Goal: Find specific page/section: Find specific page/section

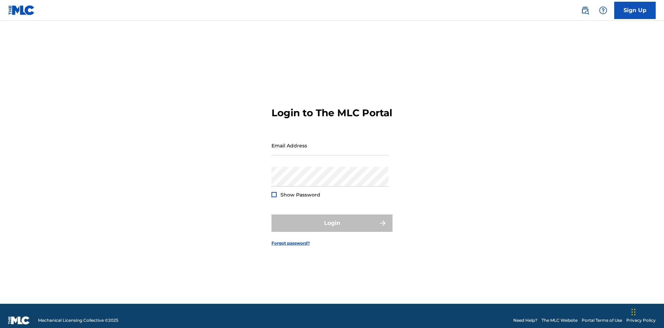
scroll to position [9, 0]
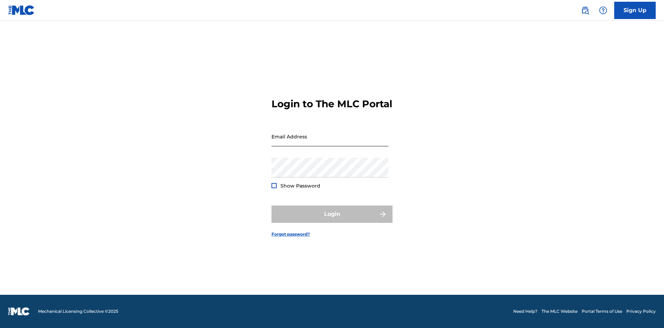
click at [330, 142] on input "Email Address" at bounding box center [330, 137] width 117 height 20
type input "[EMAIL_ADDRESS][DOMAIN_NAME]"
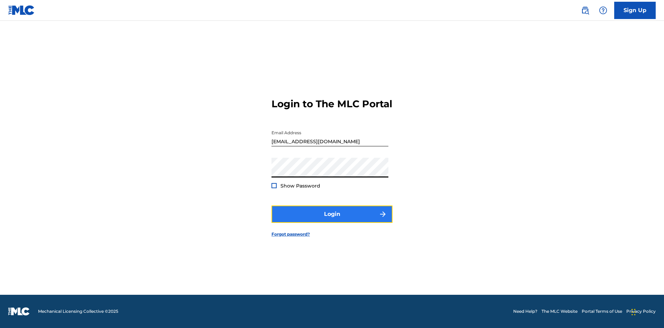
click at [332, 220] on button "Login" at bounding box center [332, 214] width 121 height 17
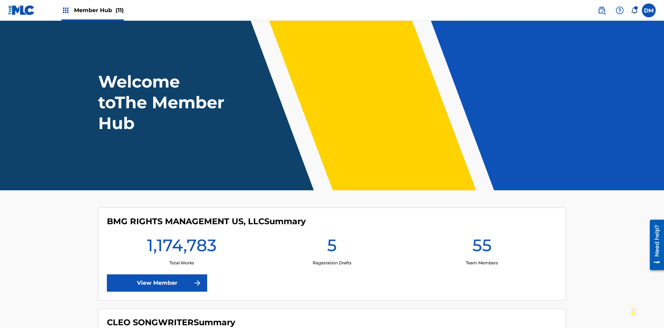
click at [99, 10] on span "Member Hub (11)" at bounding box center [99, 10] width 50 height 8
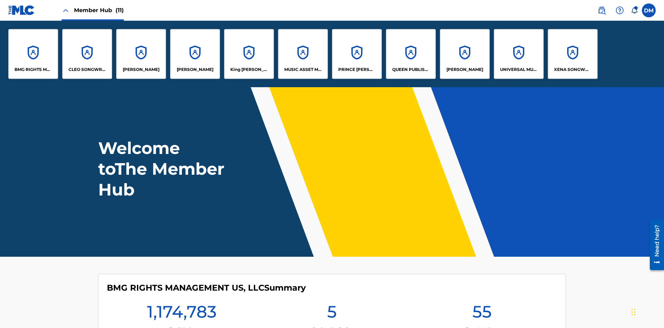
scroll to position [25, 0]
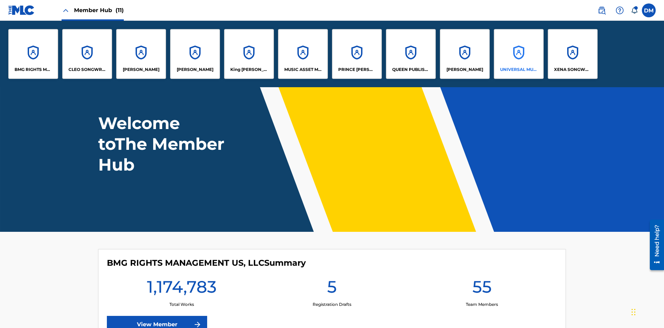
click at [519, 70] on p "UNIVERSAL MUSIC PUB GROUP" at bounding box center [519, 69] width 38 height 6
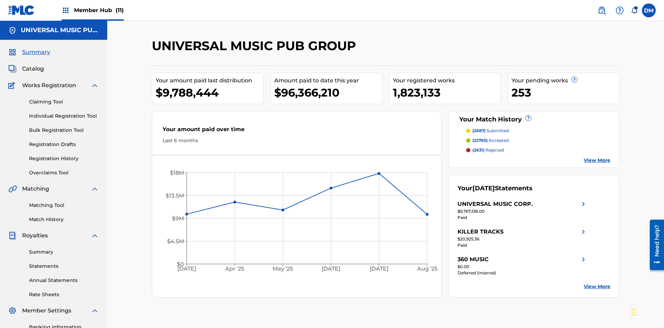
scroll to position [23, 0]
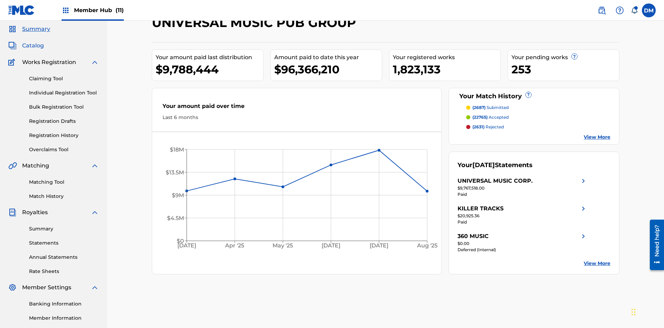
click at [33, 46] on span "Catalog" at bounding box center [33, 46] width 22 height 8
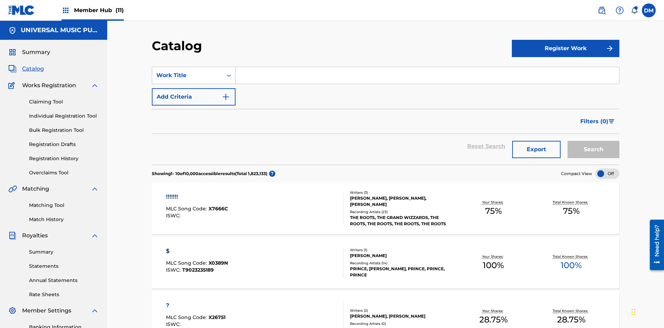
scroll to position [76, 0]
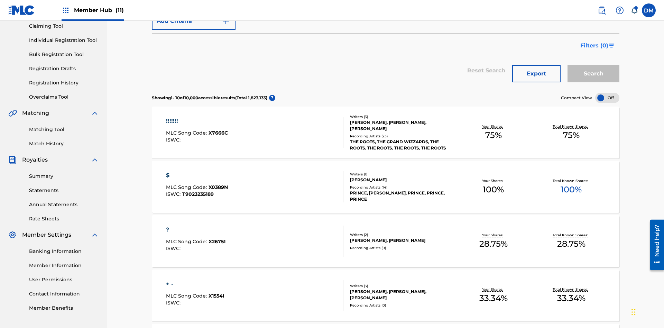
click at [595, 46] on span "Filters ( 0 )" at bounding box center [595, 46] width 28 height 8
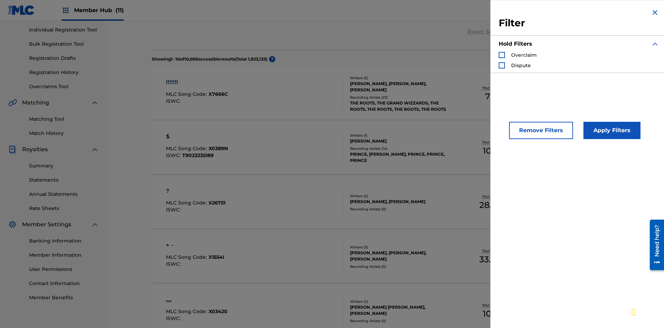
click at [502, 55] on div "Search Form" at bounding box center [502, 55] width 6 height 6
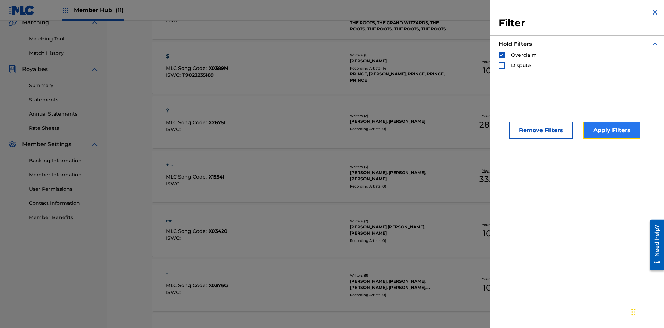
click at [611, 130] on button "Apply Filters" at bounding box center [612, 130] width 57 height 17
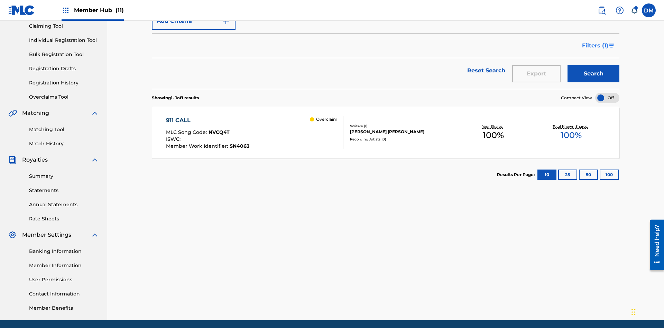
click at [595, 46] on span "Filters ( 1 )" at bounding box center [595, 46] width 26 height 8
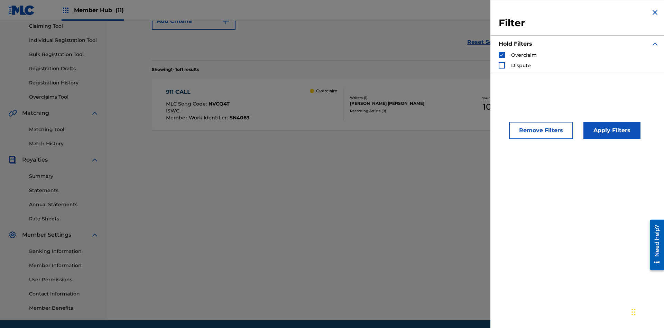
click at [502, 55] on img "Search Form" at bounding box center [502, 55] width 5 height 5
click at [502, 65] on div "Search Form" at bounding box center [502, 65] width 6 height 6
click at [611, 130] on button "Apply Filters" at bounding box center [612, 130] width 57 height 17
